Goal: Task Accomplishment & Management: Manage account settings

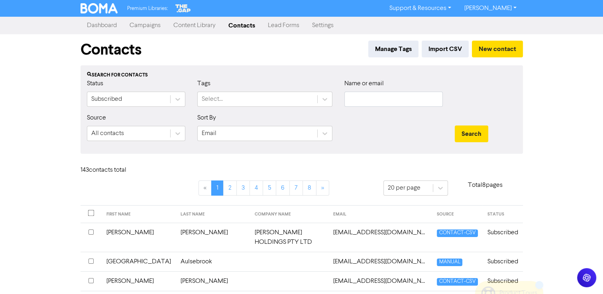
click at [150, 28] on link "Campaigns" at bounding box center [145, 26] width 44 height 16
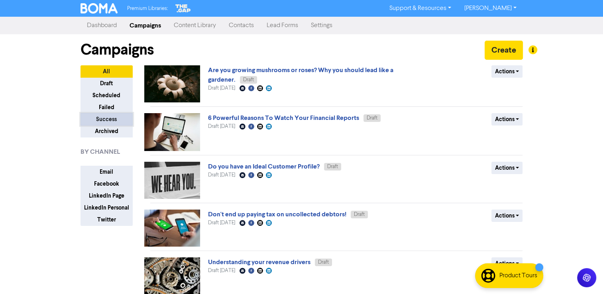
click at [98, 118] on button "Success" at bounding box center [107, 119] width 52 height 12
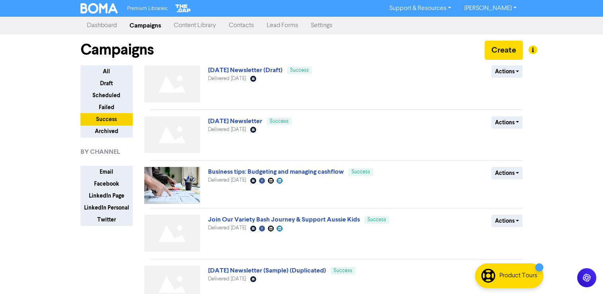
click at [170, 88] on img at bounding box center [172, 83] width 56 height 37
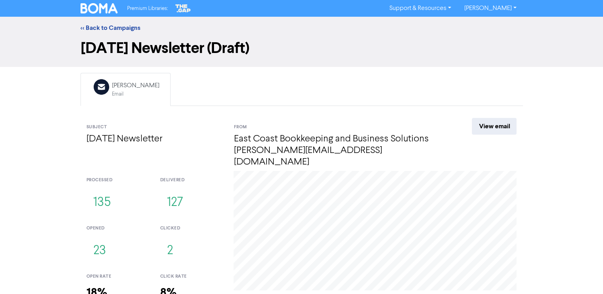
click at [96, 10] on img at bounding box center [99, 8] width 37 height 10
